Goal: Task Accomplishment & Management: Manage account settings

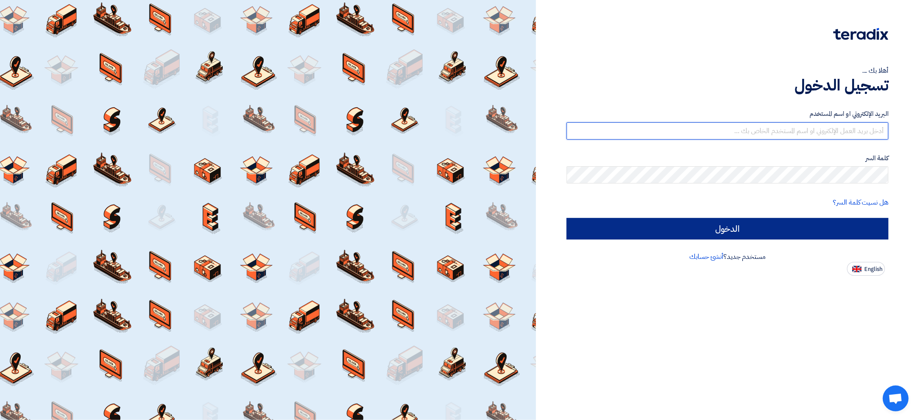
type input "[EMAIL_ADDRESS][DOMAIN_NAME]"
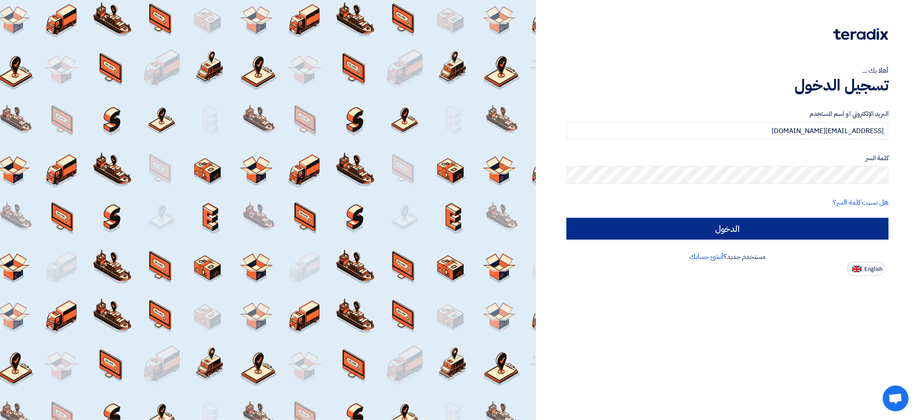
click at [717, 230] on input "الدخول" at bounding box center [728, 229] width 322 height 22
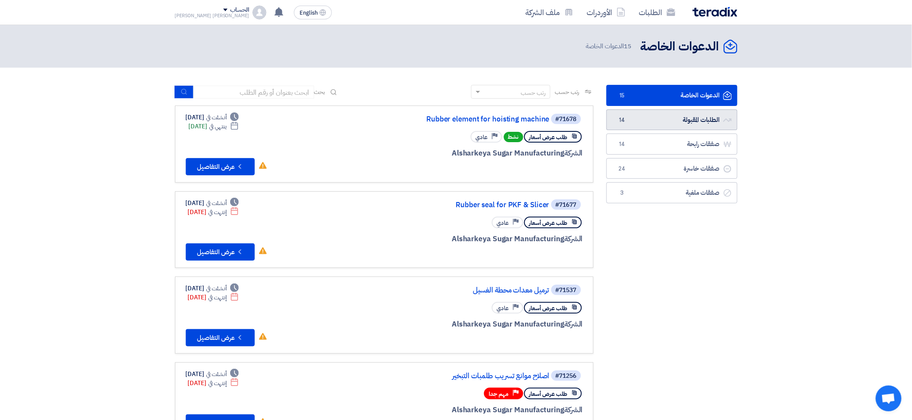
click at [692, 115] on link "الطلبات المقبولة الطلبات المقبولة 14" at bounding box center [671, 119] width 131 height 21
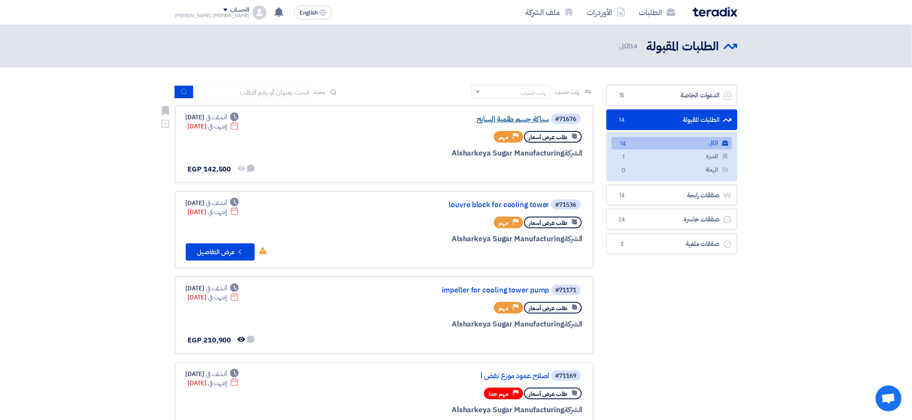
click at [501, 119] on link "سباكة جسم طلمبة السايح" at bounding box center [463, 119] width 172 height 8
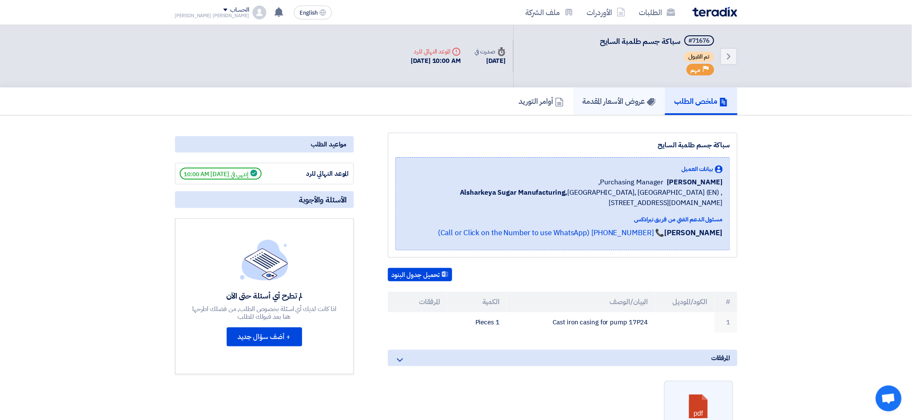
click at [597, 98] on h5 "عروض الأسعار المقدمة" at bounding box center [619, 101] width 73 height 10
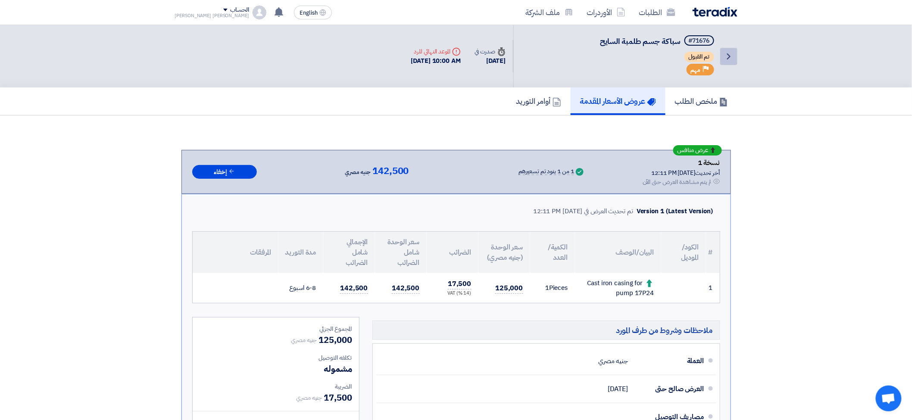
click at [734, 48] on link "Back" at bounding box center [728, 56] width 17 height 17
